Goal: Task Accomplishment & Management: Manage account settings

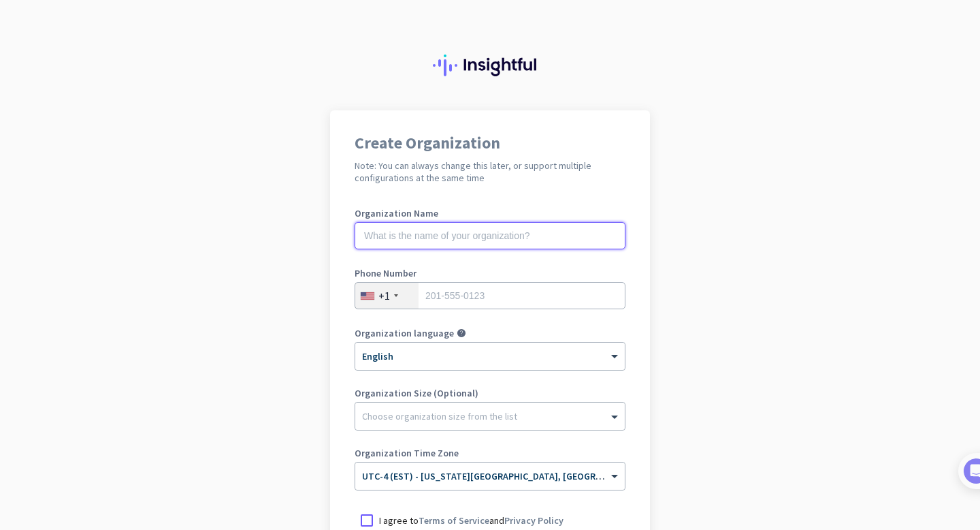
click at [434, 230] on input "text" at bounding box center [490, 235] width 271 height 27
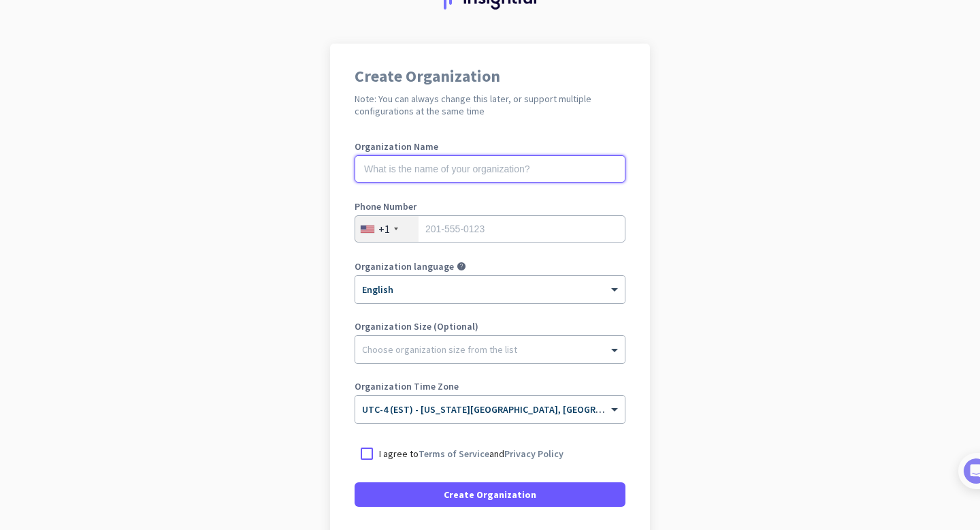
scroll to position [56, 0]
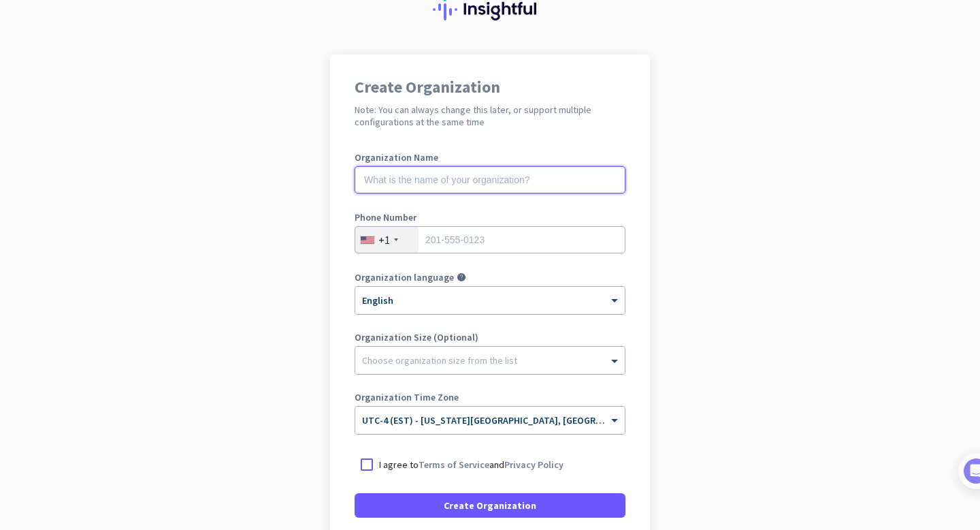
click at [425, 176] on input "text" at bounding box center [490, 179] width 271 height 27
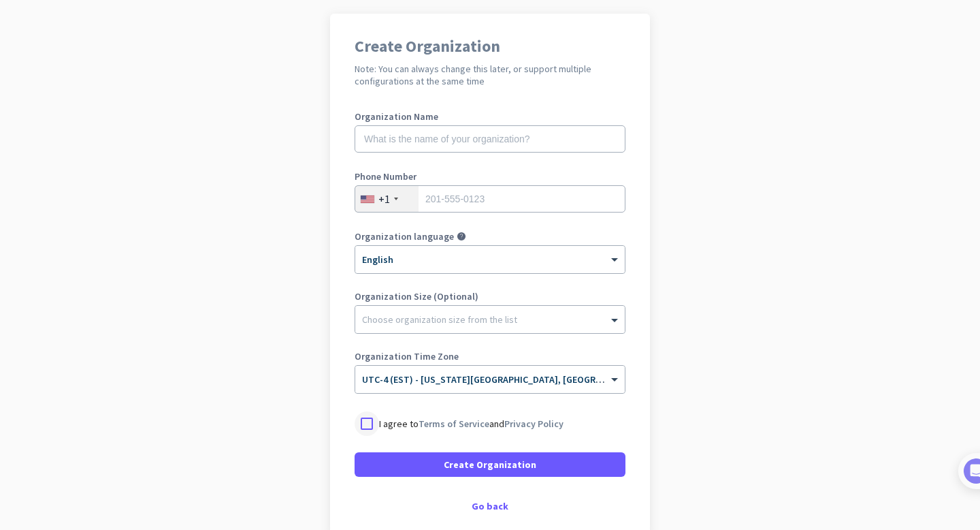
click at [361, 419] on div at bounding box center [367, 423] width 25 height 25
click at [434, 151] on input "text" at bounding box center [490, 138] width 271 height 27
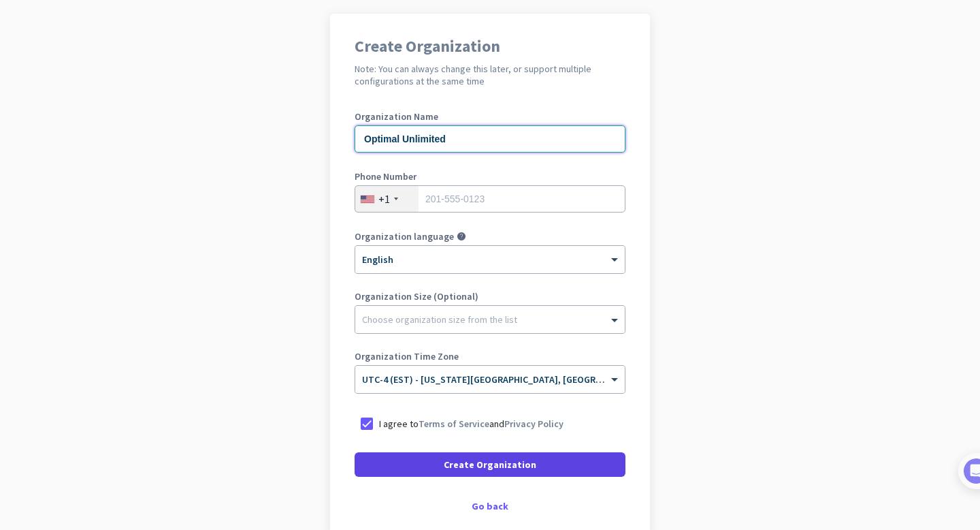
type input "Optimal Unlimited"
click at [480, 465] on span "Create Organization" at bounding box center [490, 464] width 93 height 14
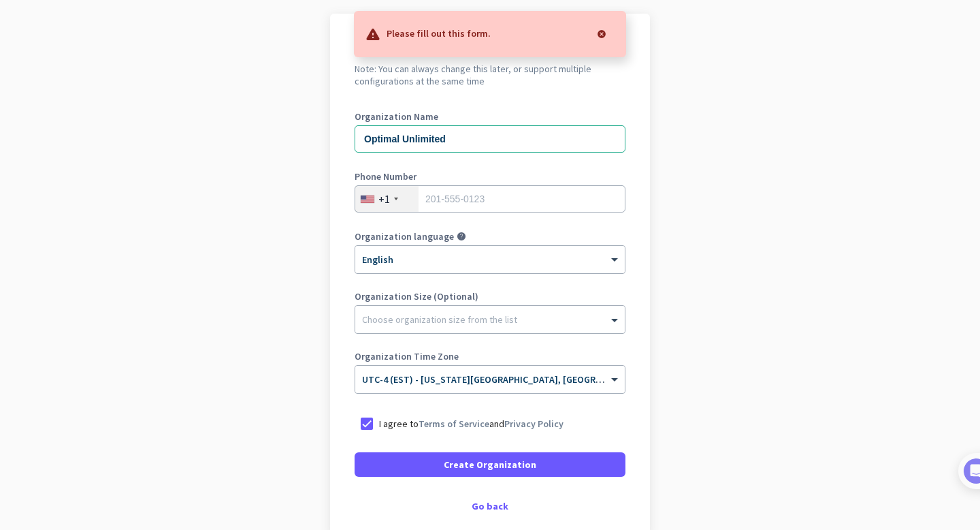
click at [592, 35] on div at bounding box center [601, 33] width 27 height 27
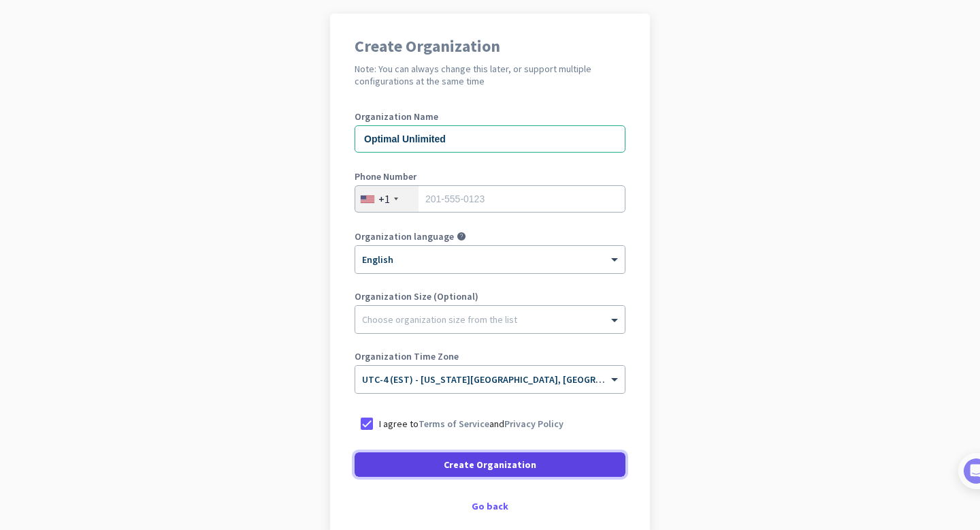
click at [432, 460] on span at bounding box center [490, 464] width 271 height 33
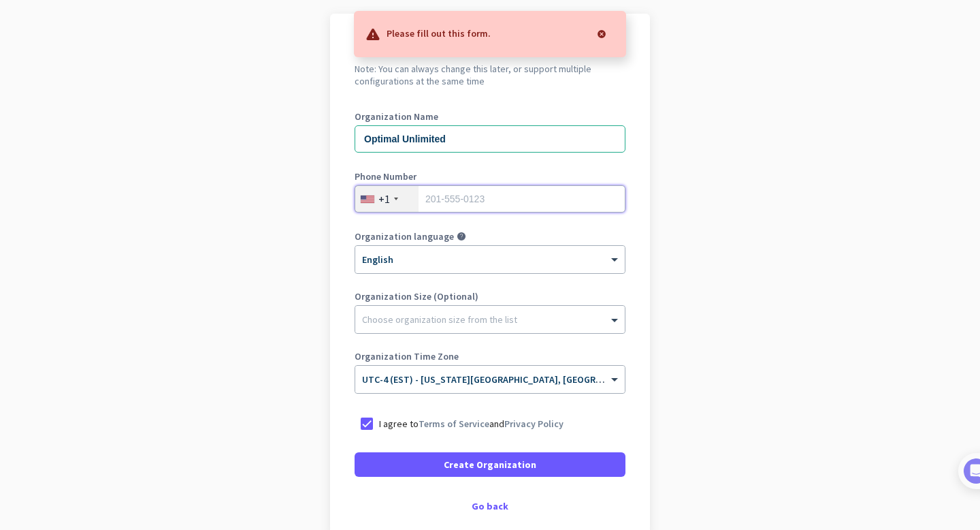
click at [451, 199] on input "tel" at bounding box center [490, 198] width 271 height 27
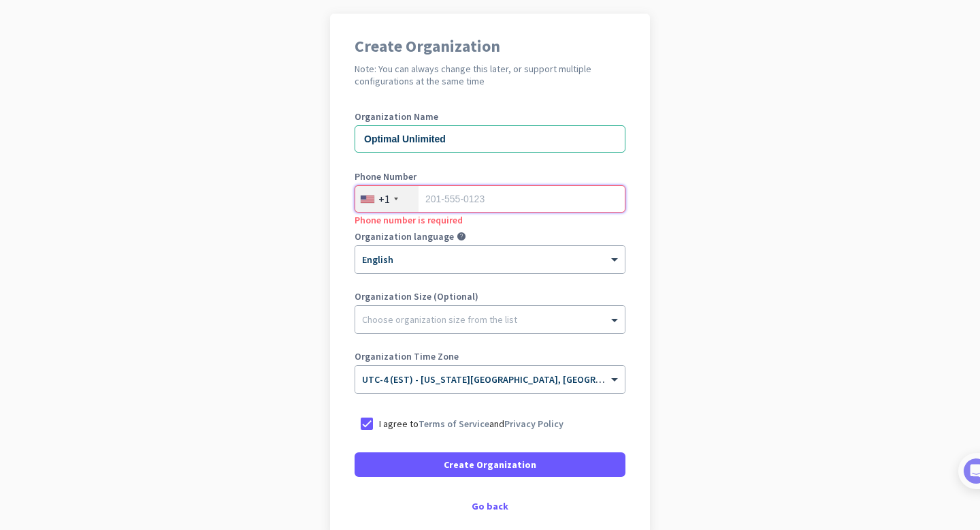
click at [443, 192] on input "tel" at bounding box center [490, 198] width 271 height 27
paste input "[PHONE_NUMBER]"
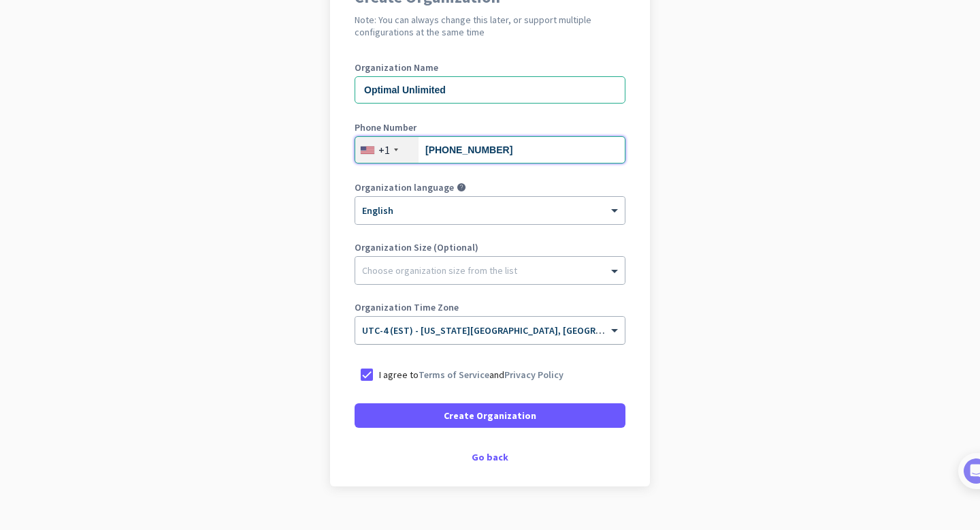
type input "[PHONE_NUMBER]"
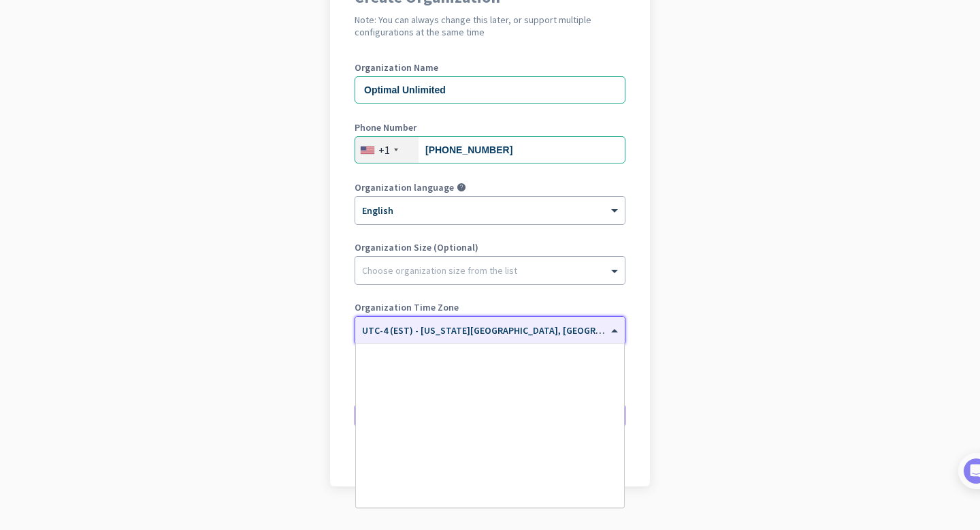
click at [445, 337] on div "× UTC-4 (EST) - [US_STATE][GEOGRAPHIC_DATA], [GEOGRAPHIC_DATA], [GEOGRAPHIC_DAT…" at bounding box center [490, 330] width 270 height 27
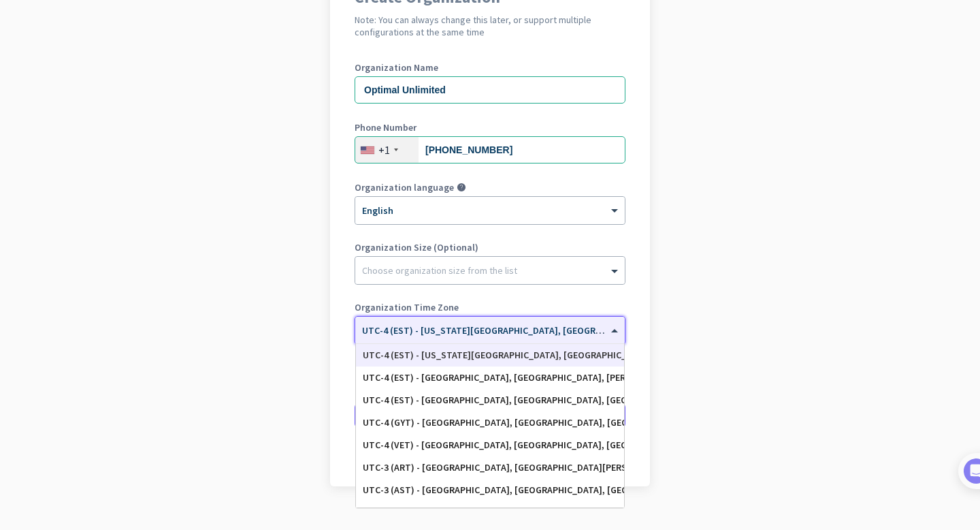
click at [462, 355] on div "UTC-4 (EST) - [US_STATE][GEOGRAPHIC_DATA], [GEOGRAPHIC_DATA], [GEOGRAPHIC_DATA]…" at bounding box center [490, 355] width 255 height 12
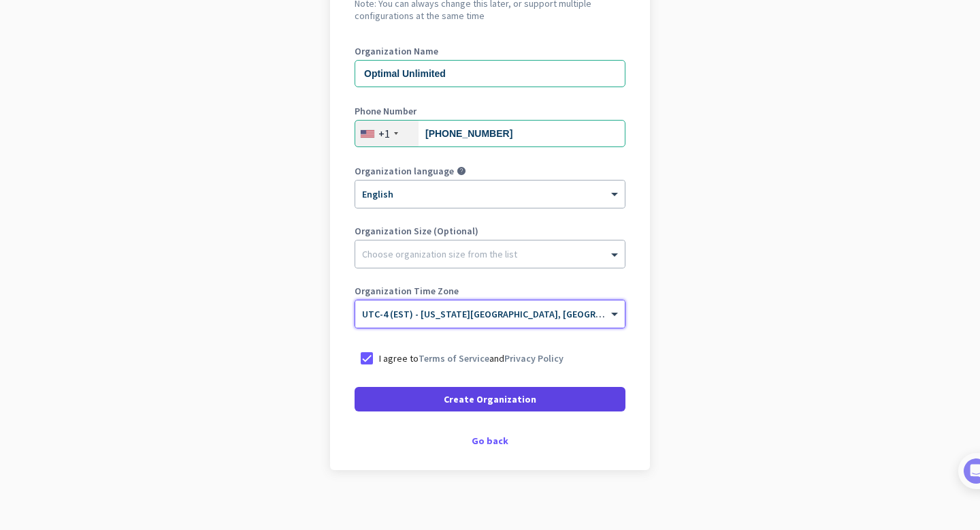
scroll to position [170, 0]
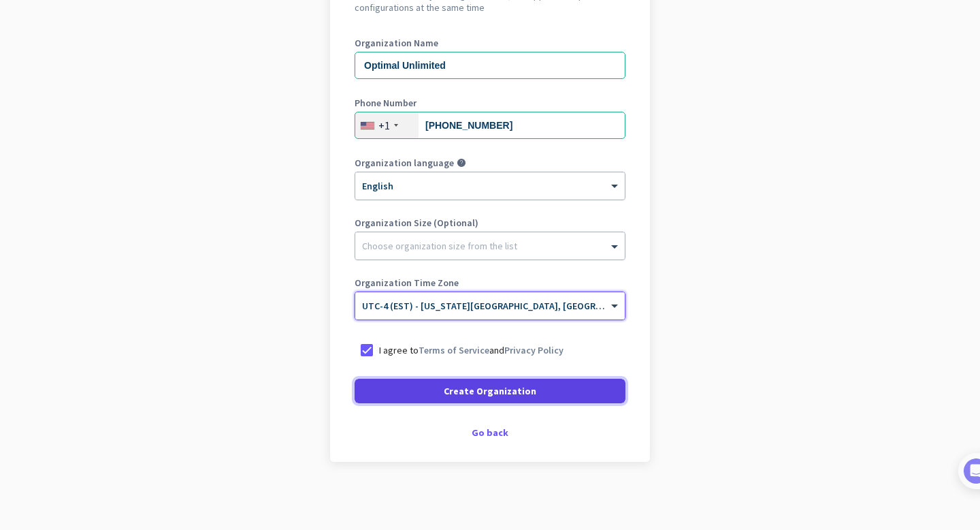
click at [423, 391] on span at bounding box center [490, 390] width 271 height 33
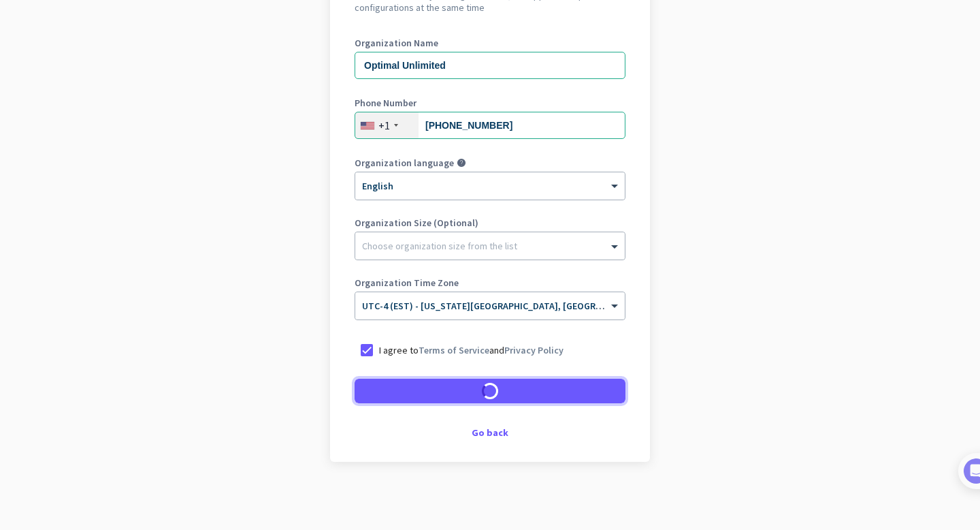
scroll to position [129, 0]
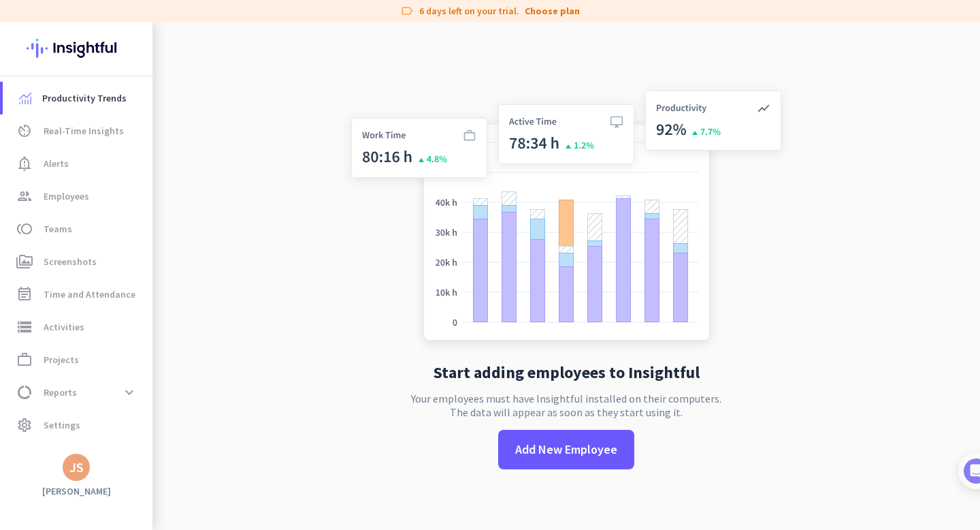
scroll to position [22, 0]
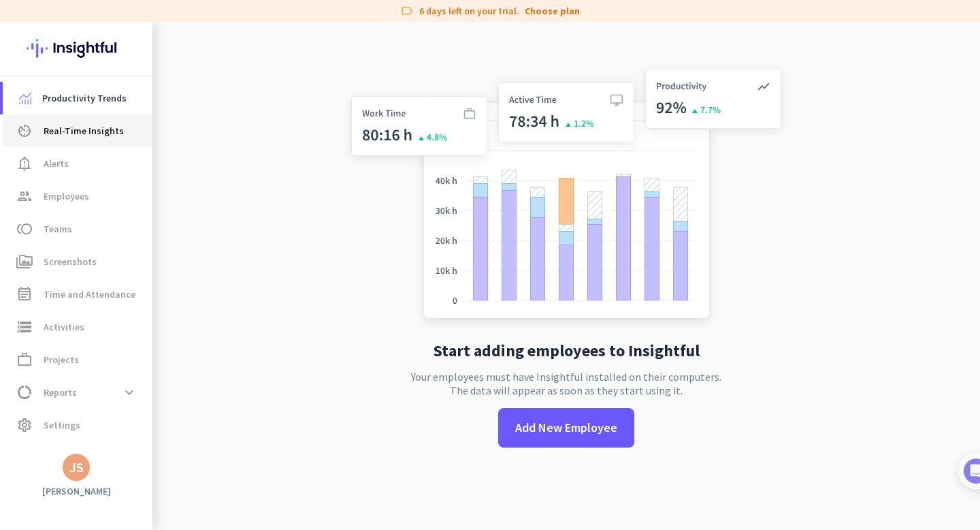
click at [83, 132] on span "Real-Time Insights" at bounding box center [84, 131] width 80 height 16
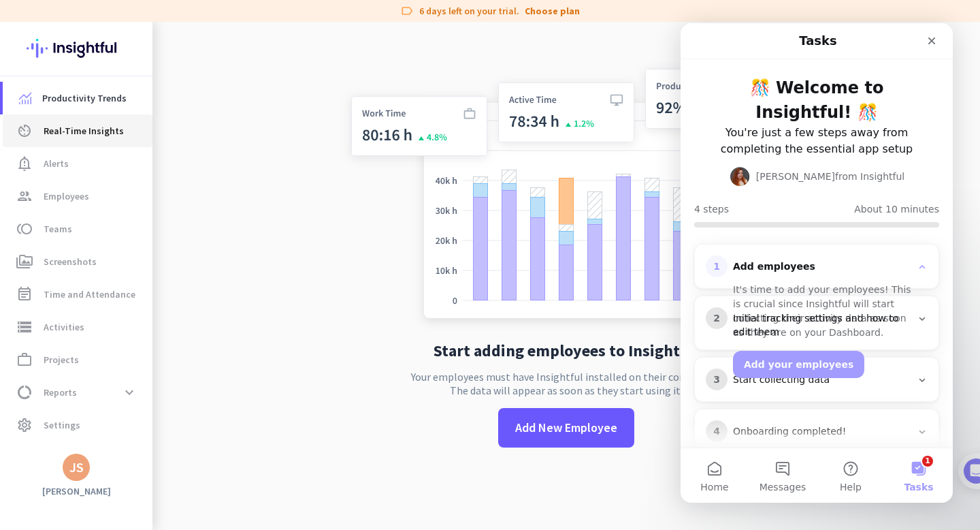
scroll to position [0, 0]
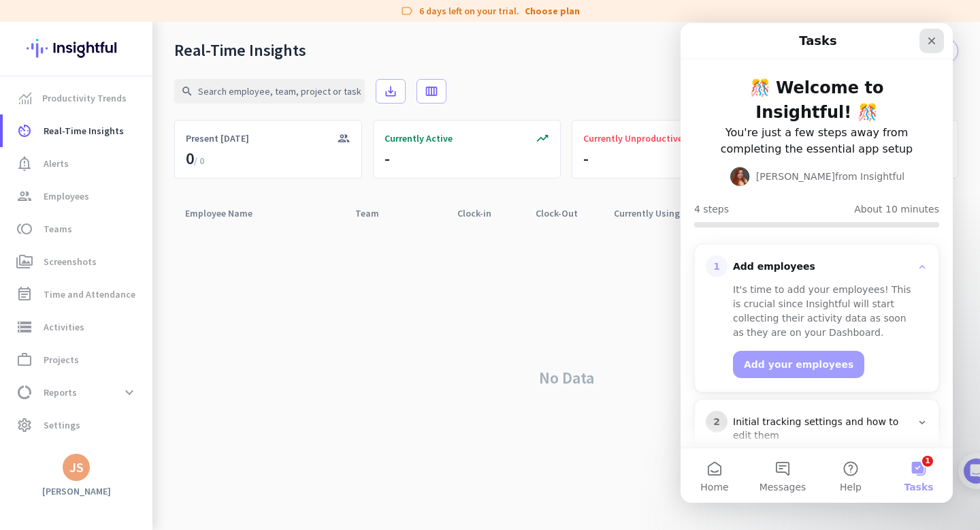
click at [933, 44] on icon "Close" at bounding box center [932, 40] width 11 height 11
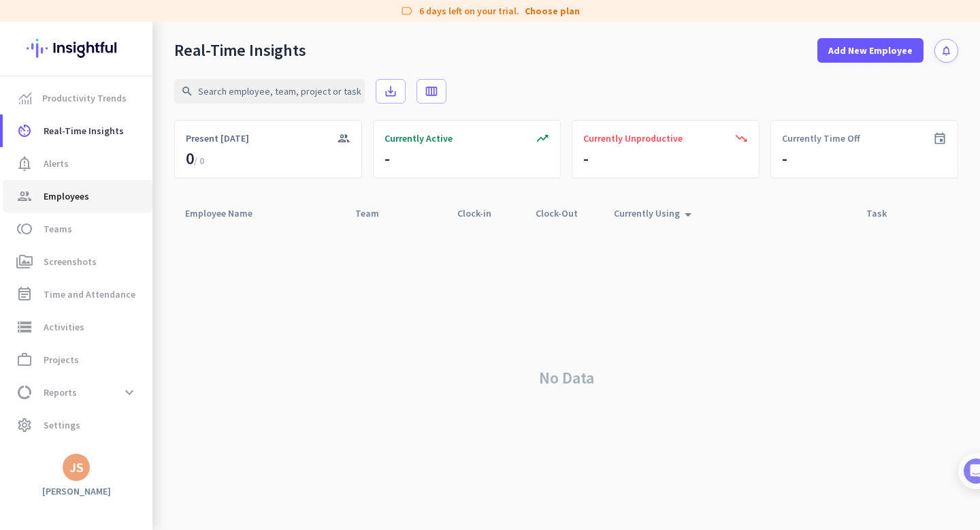
click at [108, 202] on span "group Employees" at bounding box center [78, 196] width 128 height 16
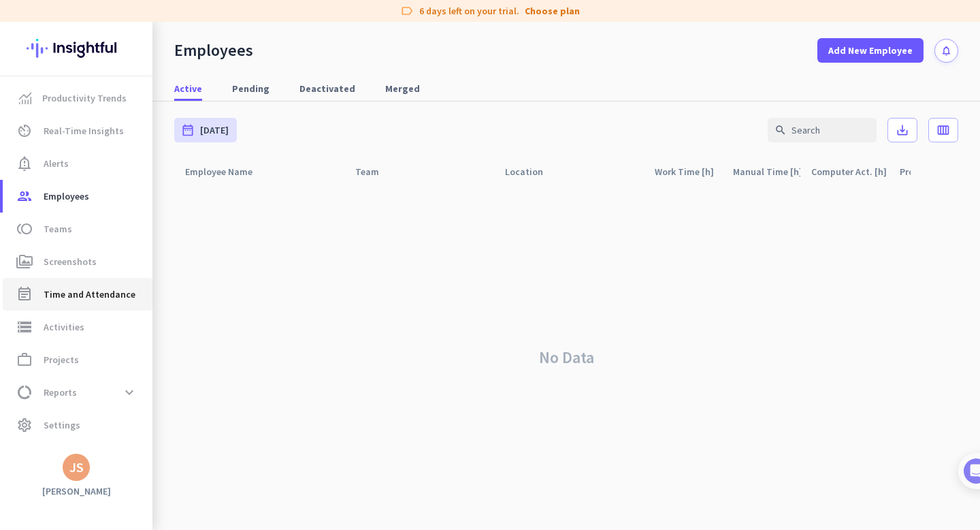
click at [98, 288] on span "Time and Attendance" at bounding box center [90, 294] width 92 height 16
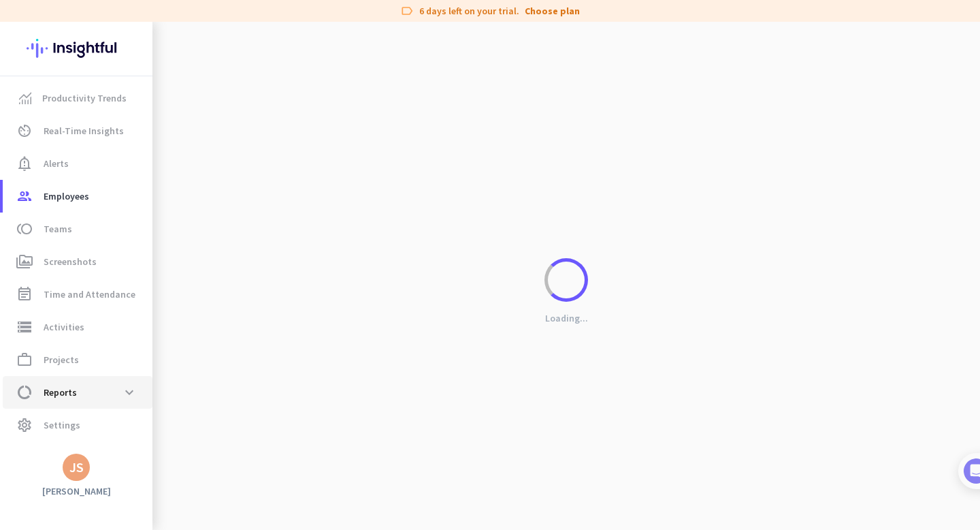
click at [93, 384] on span "data_usage Reports expand_more" at bounding box center [78, 392] width 128 height 25
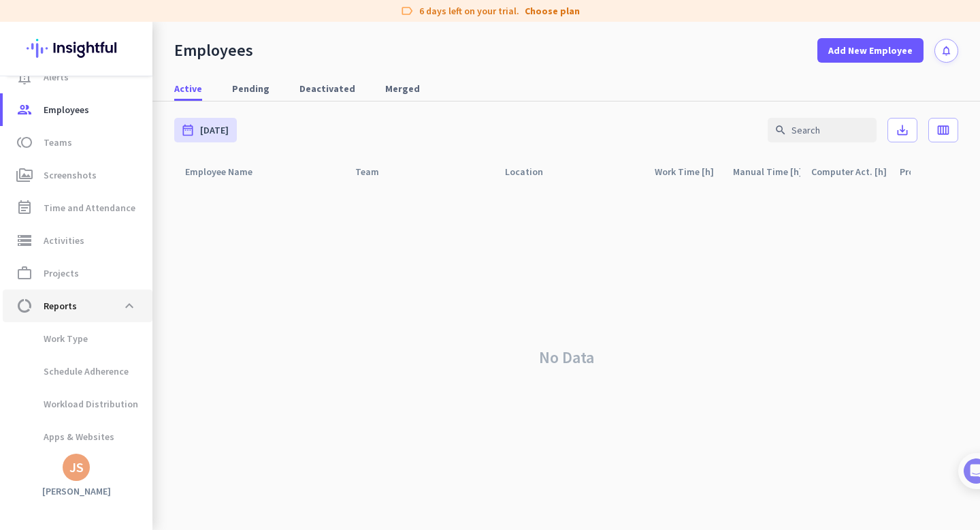
scroll to position [118, 0]
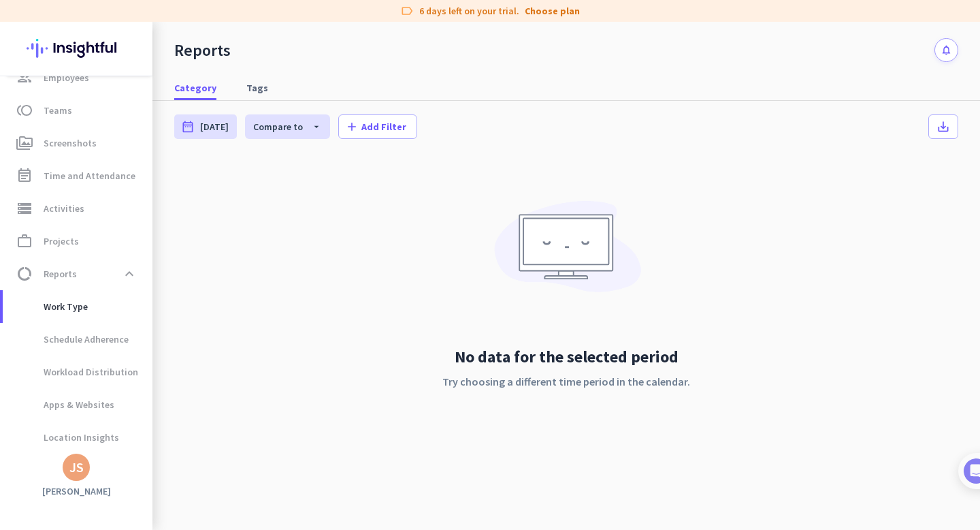
click at [83, 461] on div "JS" at bounding box center [76, 467] width 14 height 14
click at [138, 373] on span "Personal Settings" at bounding box center [149, 367] width 82 height 12
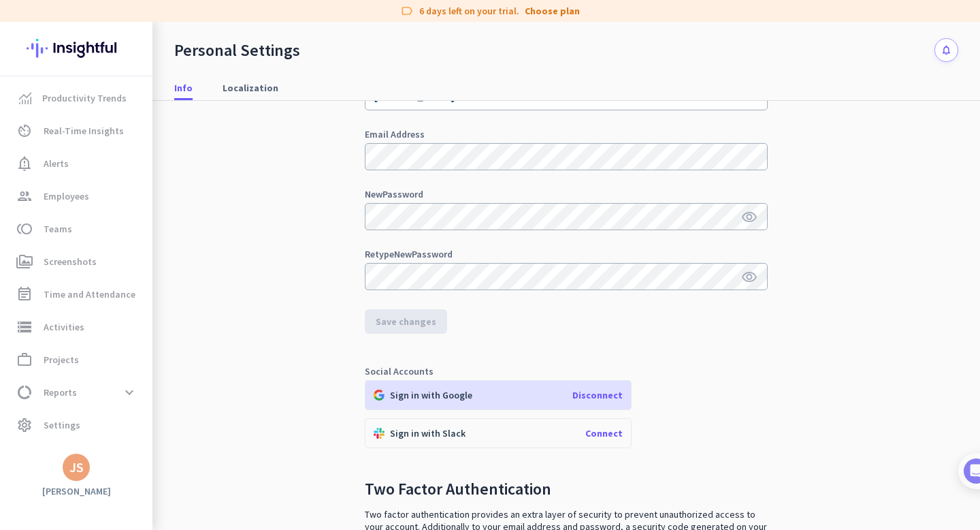
scroll to position [212, 0]
